Goal: Task Accomplishment & Management: Manage account settings

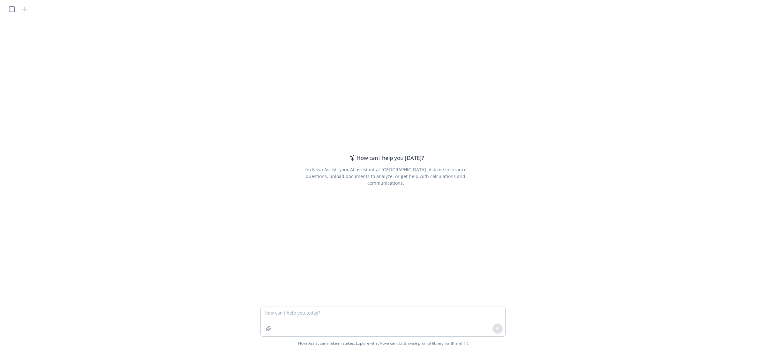
drag, startPoint x: 479, startPoint y: 117, endPoint x: 435, endPoint y: 232, distance: 122.5
click at [479, 117] on div "How can I help you today? I'm Nova Assist, your AI assistant at Newfront. Ask m…" at bounding box center [385, 170] width 245 height 242
click at [367, 312] on textarea at bounding box center [383, 321] width 244 height 29
paste textarea "From: Joseph Al Ayoubi-Monett <joseph@chartbeat.com> Sent: Thursday, August 14,…"
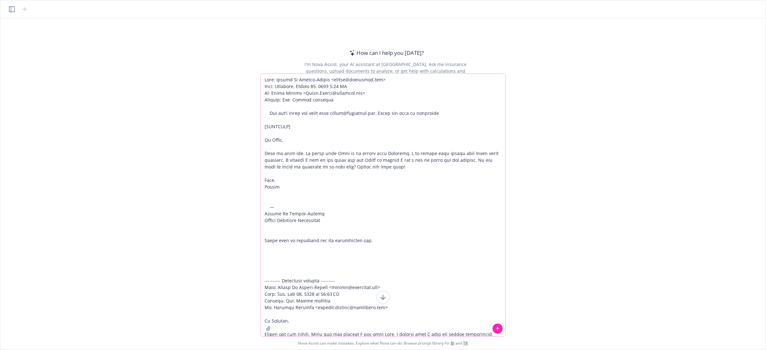
scroll to position [717, 0]
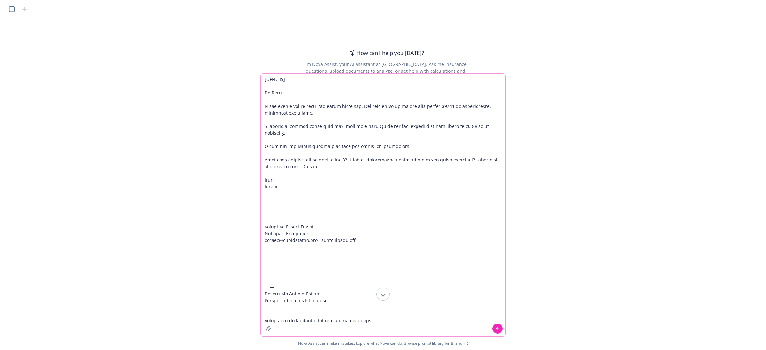
click at [385, 294] on icon at bounding box center [383, 295] width 4 height 2
click at [311, 114] on textarea at bounding box center [383, 205] width 244 height 263
click at [305, 82] on textarea at bounding box center [383, 205] width 244 height 263
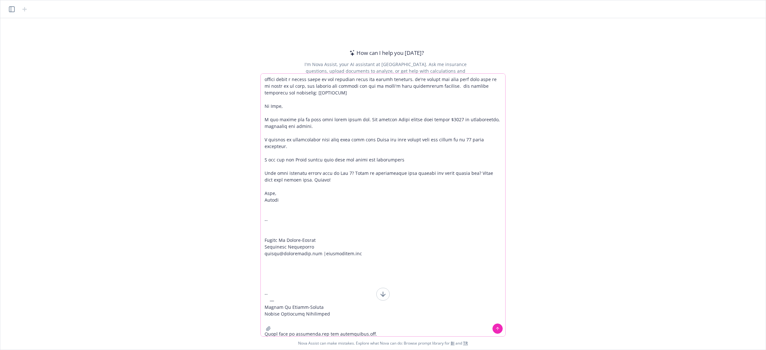
paste textarea "From: Cass, Sheral A <Sheral.Cass@CignaHealthcare.com> Sent: Wednesday, July 16…"
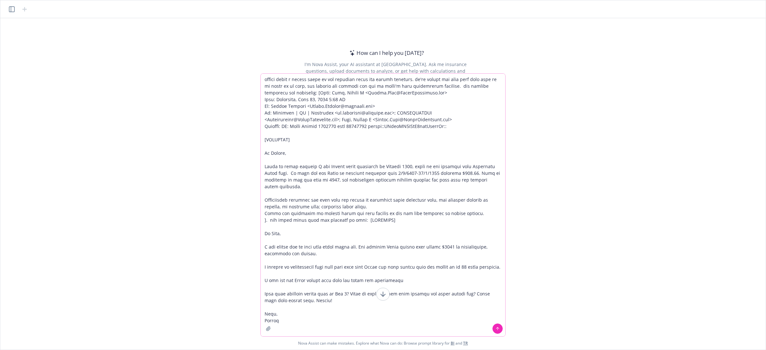
click at [445, 85] on textarea at bounding box center [383, 205] width 244 height 263
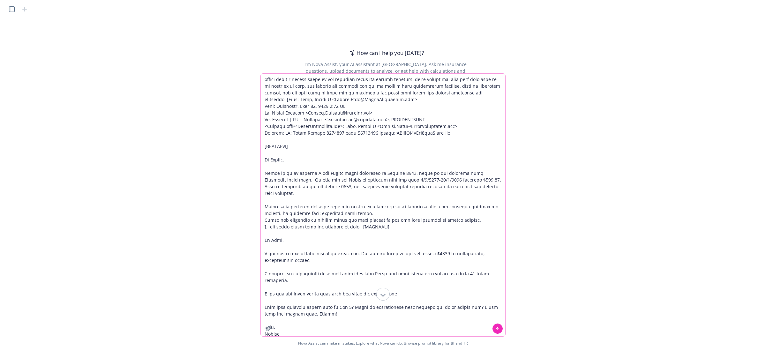
type textarea "From: Joseph Al Ayoubi-Monett <joseph@chartbeat.com> Sent: Thursday, August 14,…"
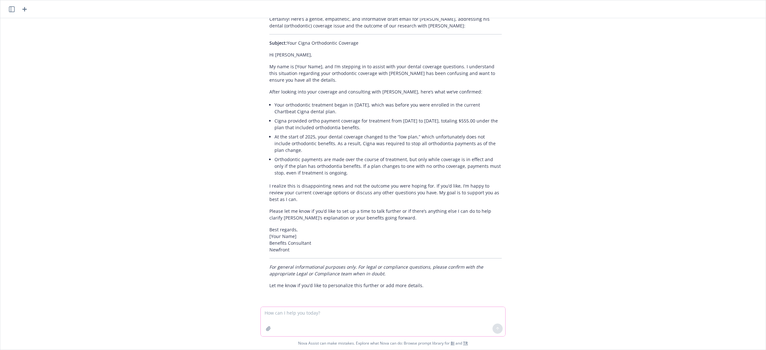
scroll to position [763, 0]
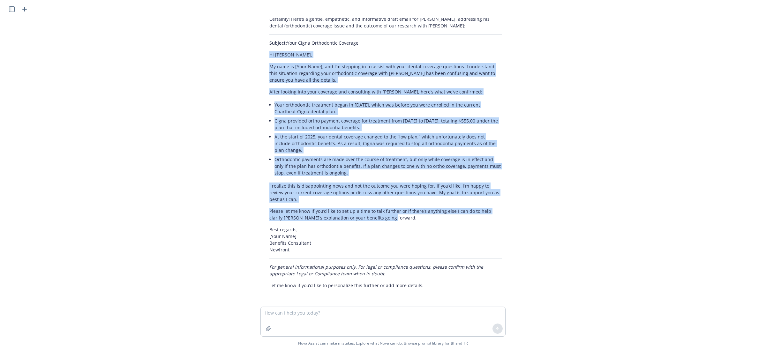
drag, startPoint x: 380, startPoint y: 218, endPoint x: 257, endPoint y: 63, distance: 197.7
click at [258, 63] on div "Certainly! Here’s a gentle, empathetic, and informative draft email for Joseph,…" at bounding box center [385, 152] width 255 height 278
copy div "Hi Joseph, My name is [Your Name], and I’m stepping in to assist with your dent…"
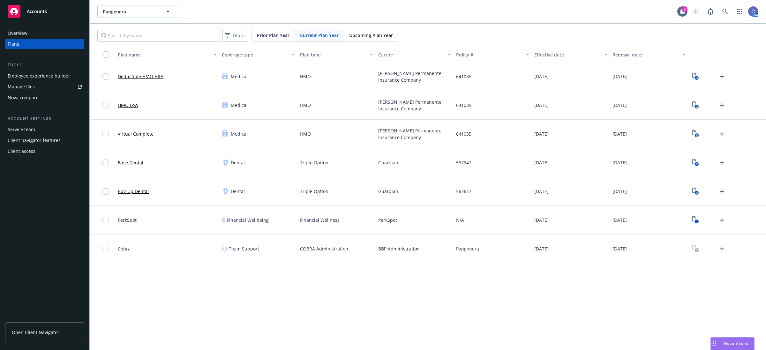
click at [45, 74] on div "Employee experience builder" at bounding box center [39, 76] width 63 height 10
click at [23, 88] on div "Manage files" at bounding box center [21, 87] width 27 height 10
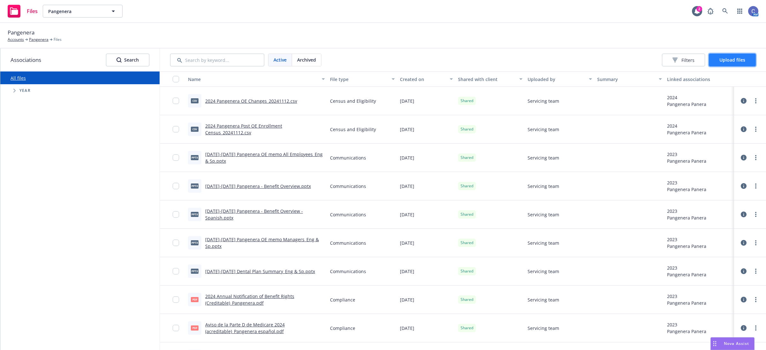
click at [729, 55] on button "Upload files" at bounding box center [732, 60] width 47 height 13
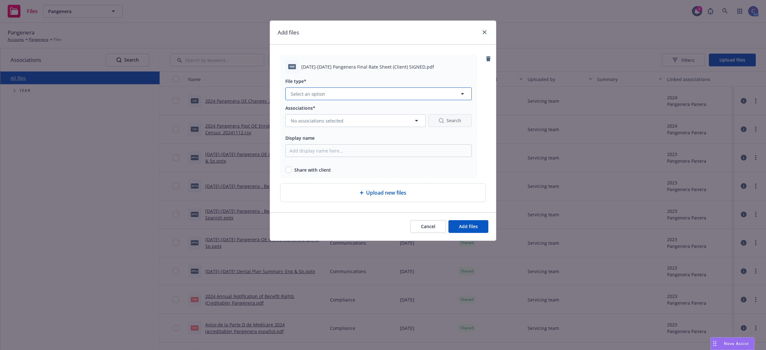
click at [333, 93] on button "Select an option" at bounding box center [378, 93] width 186 height 13
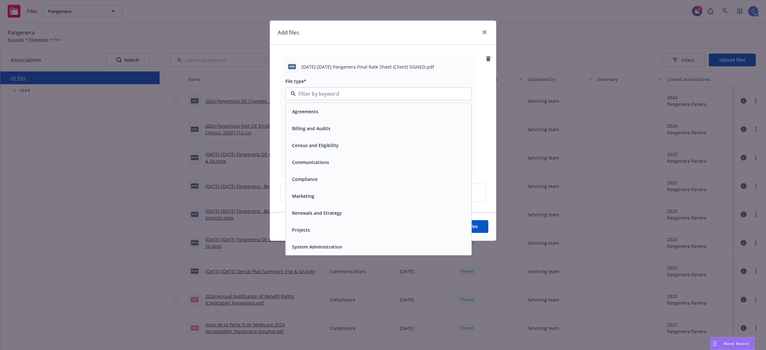
click at [333, 213] on span "Renewals and Strategy" at bounding box center [317, 213] width 50 height 7
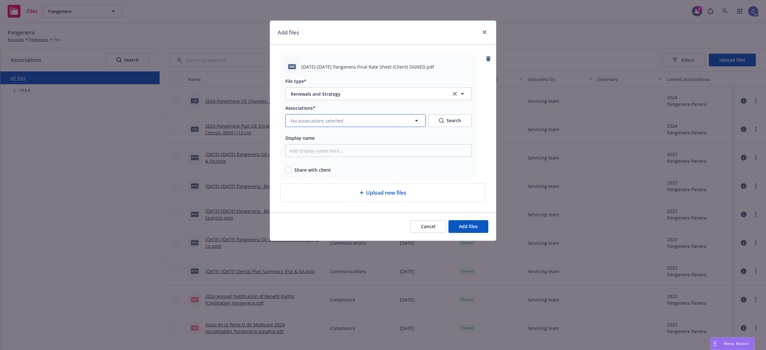
click at [303, 119] on span "No associations selected" at bounding box center [317, 120] width 53 height 7
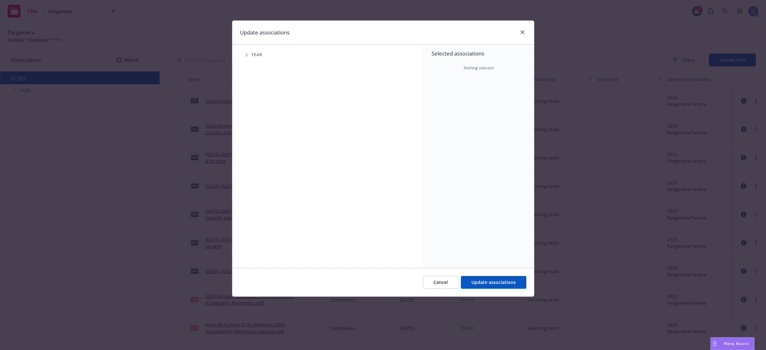
click at [246, 53] on icon "Tree Example" at bounding box center [246, 55] width 3 height 4
click at [263, 142] on input "Tree Example" at bounding box center [262, 142] width 6 height 6
checkbox input "true"
click at [262, 157] on input "Tree Example" at bounding box center [262, 157] width 6 height 6
checkbox input "true"
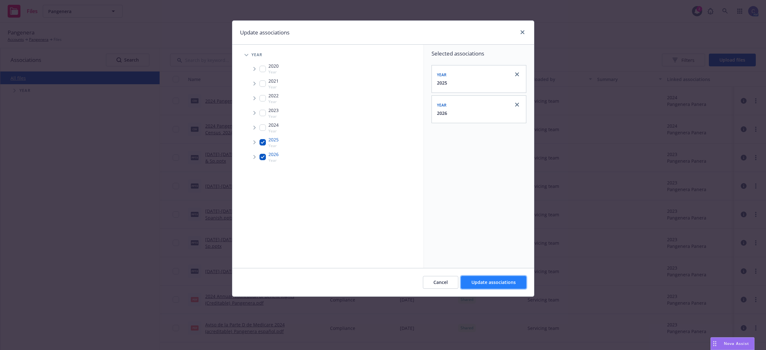
click at [478, 280] on span "Update associations" at bounding box center [493, 282] width 44 height 6
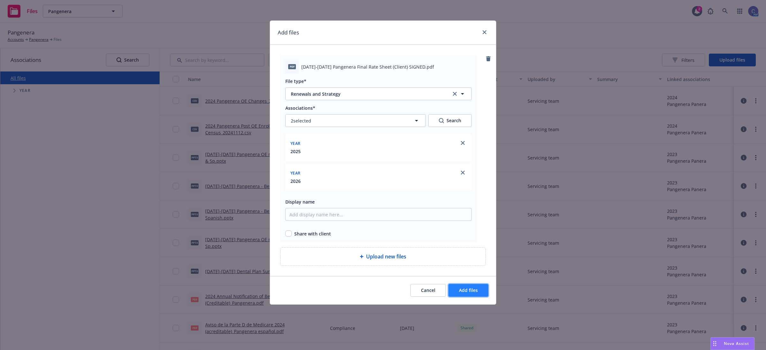
click at [467, 292] on span "Add files" at bounding box center [468, 290] width 19 height 6
